Goal: Check status: Check status

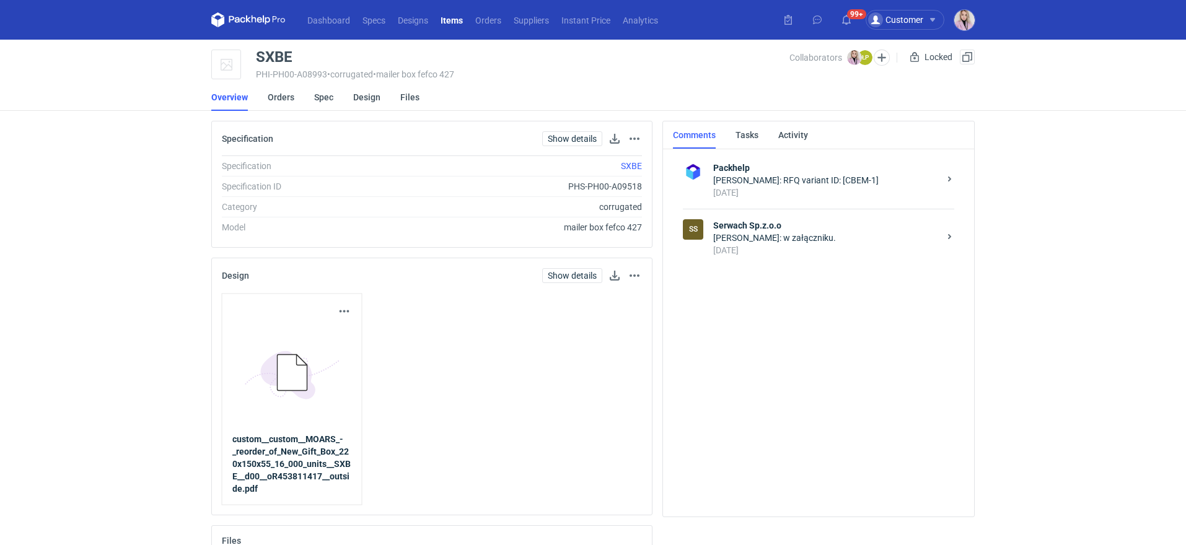
click at [796, 238] on div "[PERSON_NAME]: w załączniku." at bounding box center [826, 238] width 226 height 12
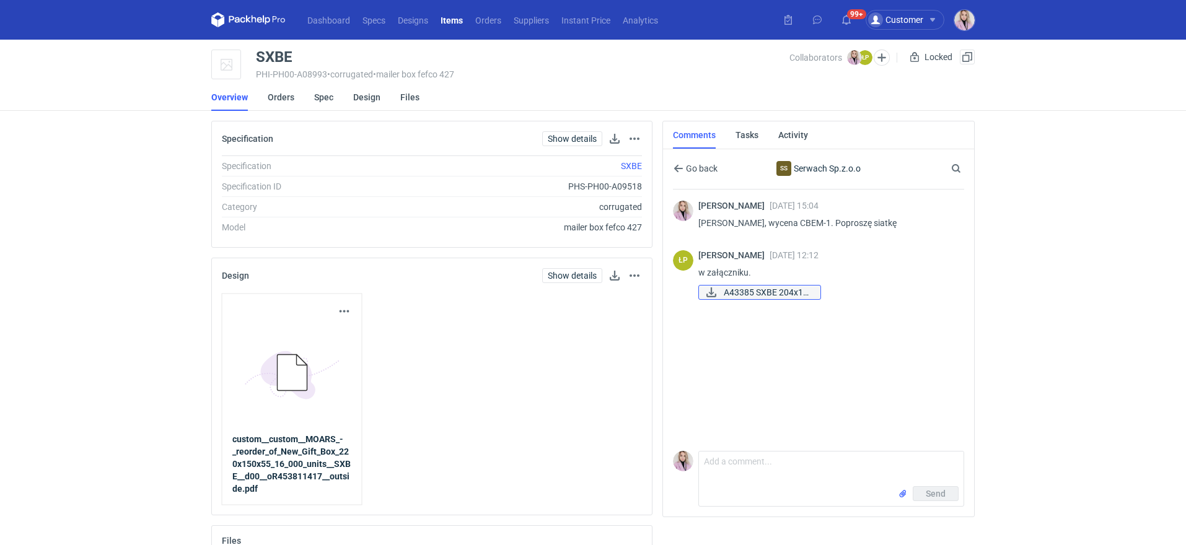
click at [741, 296] on span "A43385 SXBE 204x14..." at bounding box center [767, 293] width 87 height 14
click at [331, 144] on div "Specification Show details Go to spec page" at bounding box center [432, 138] width 440 height 35
click at [278, 95] on link "Orders" at bounding box center [281, 97] width 27 height 27
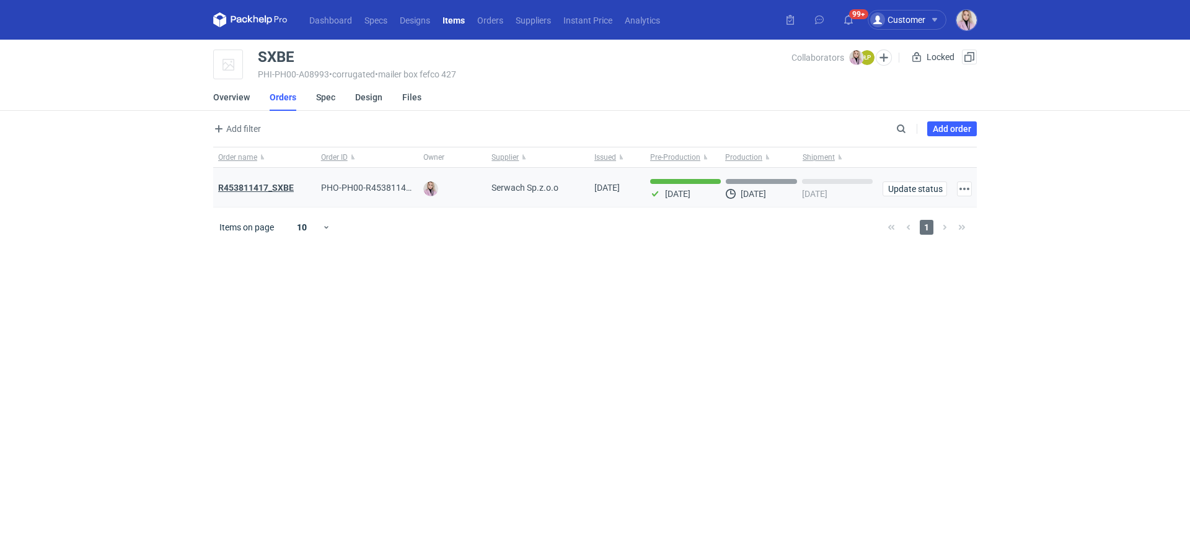
click at [284, 188] on strong "R453811417_SXBE" at bounding box center [256, 188] width 76 height 10
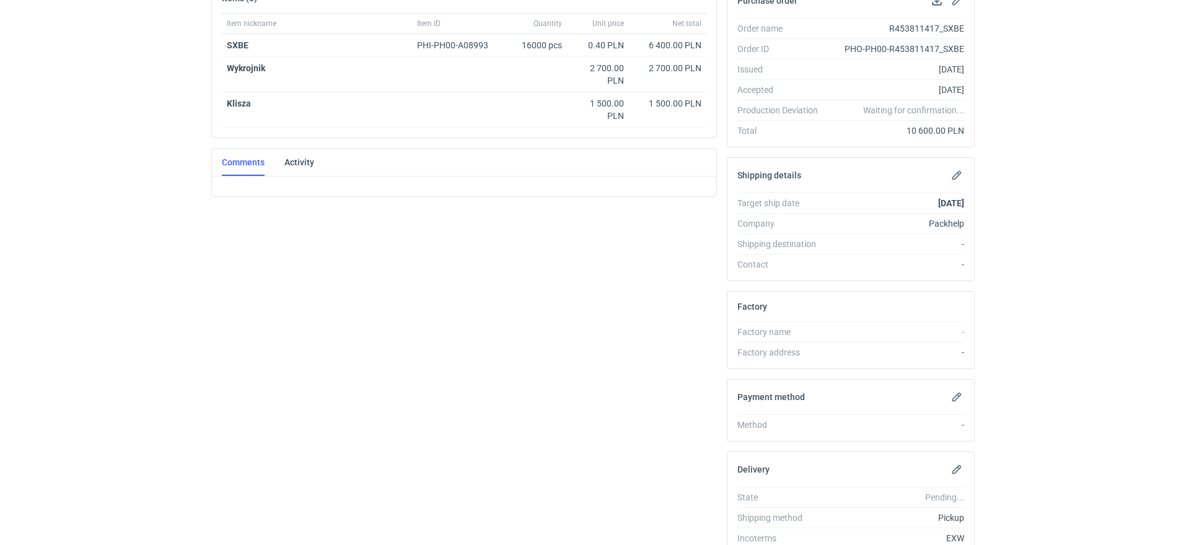
scroll to position [214, 0]
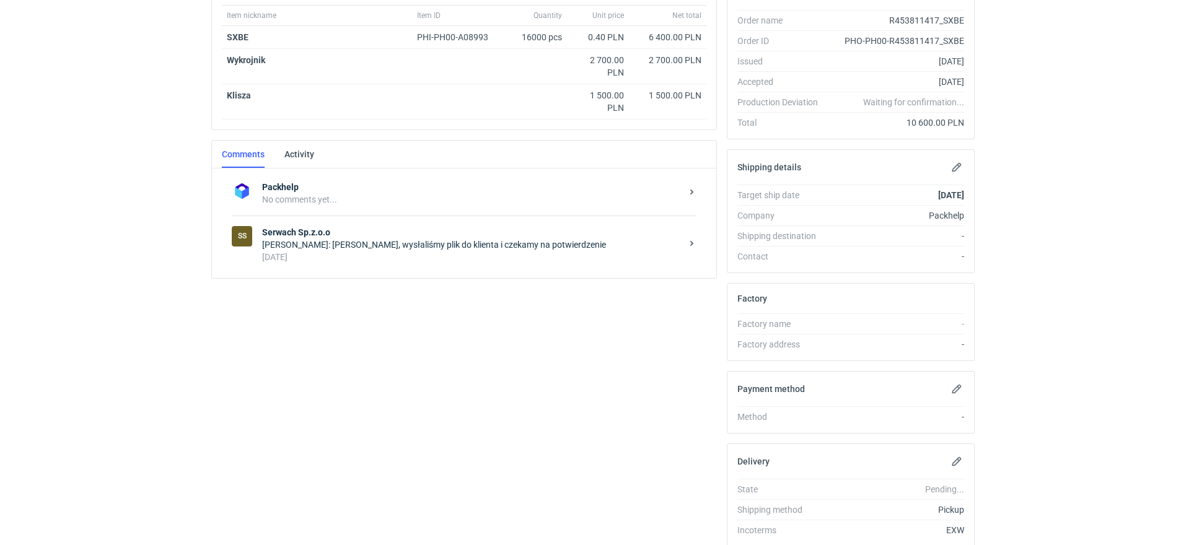
click at [339, 239] on div "[PERSON_NAME]: [PERSON_NAME], wysłaliśmy plik do klienta i czekamy na potwierdz…" at bounding box center [472, 245] width 420 height 12
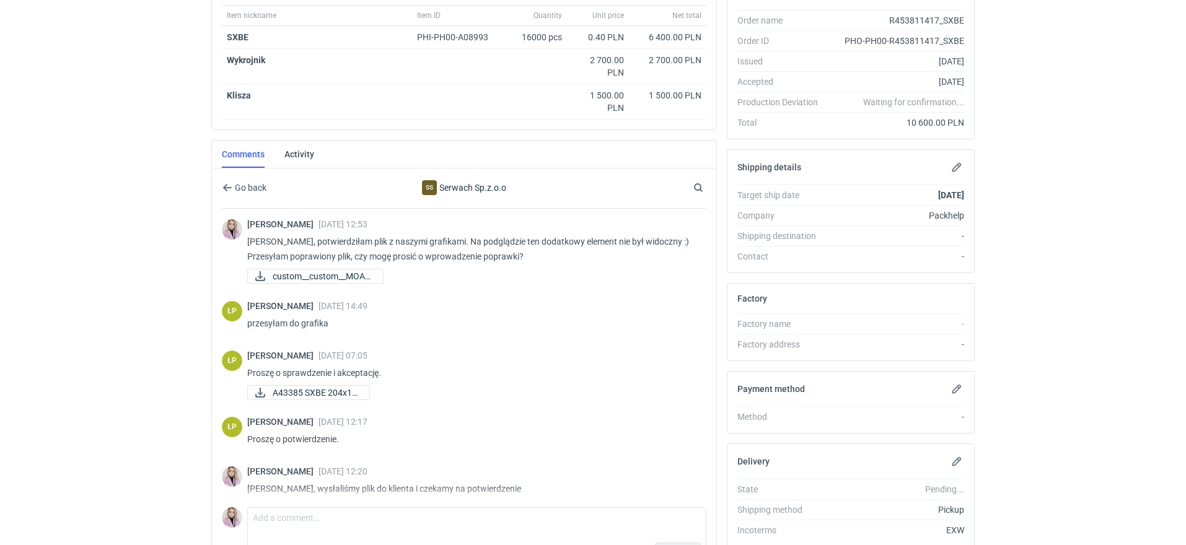
scroll to position [302, 0]
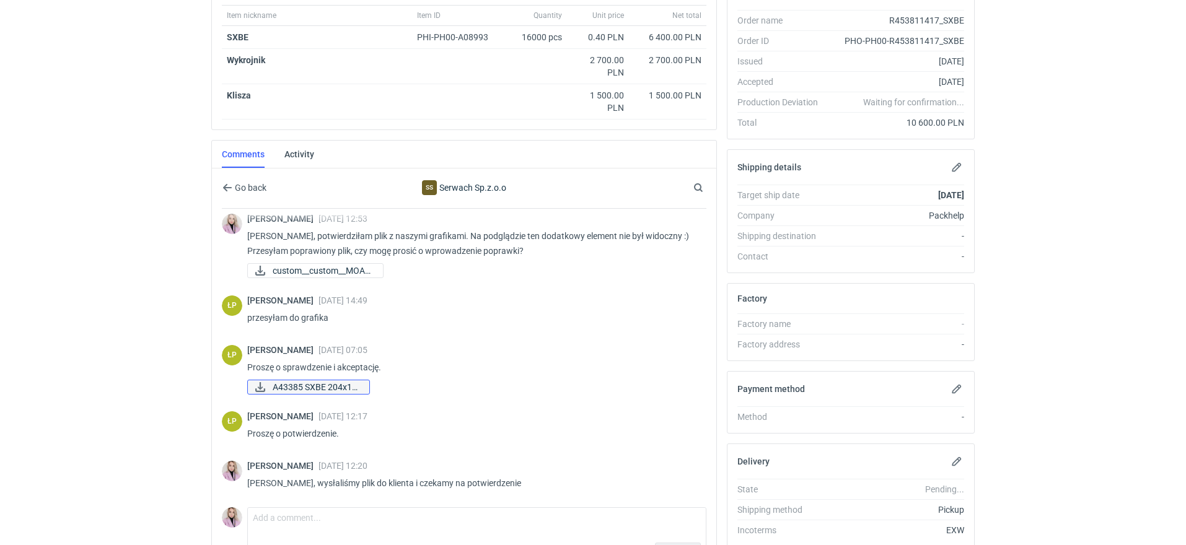
click at [321, 380] on span "A43385 SXBE 204x14..." at bounding box center [316, 387] width 87 height 14
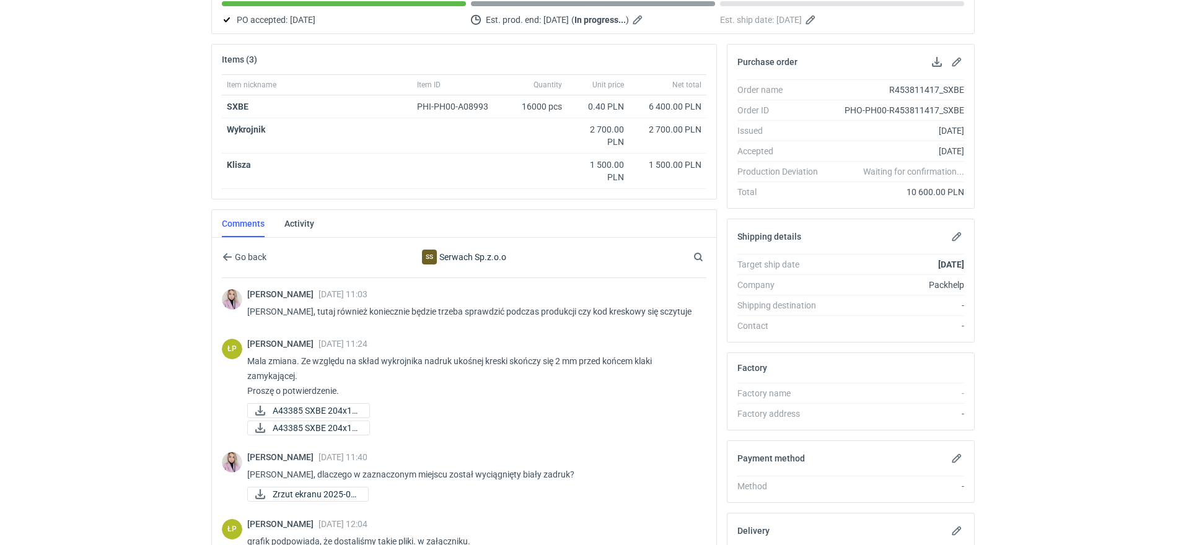
scroll to position [146, 0]
click at [325, 403] on span "A43385 SXBE 204x14..." at bounding box center [316, 410] width 87 height 14
click at [304, 424] on span "A43385 SXBE 204x14..." at bounding box center [316, 427] width 87 height 14
